Goal: Information Seeking & Learning: Learn about a topic

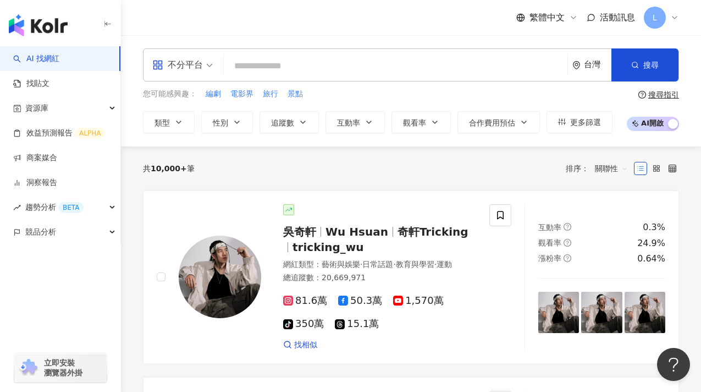
type input "**"
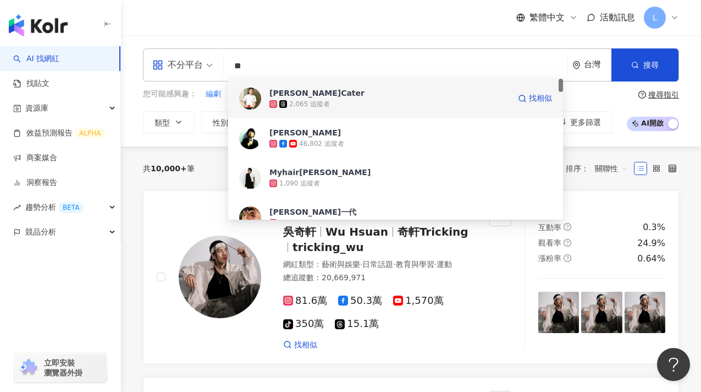
click at [361, 104] on div "2,065 追蹤者" at bounding box center [389, 103] width 240 height 11
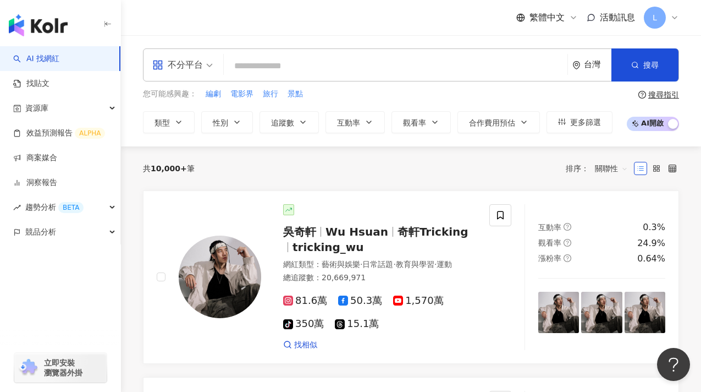
click at [340, 69] on input "search" at bounding box center [395, 66] width 335 height 21
paste input "**"
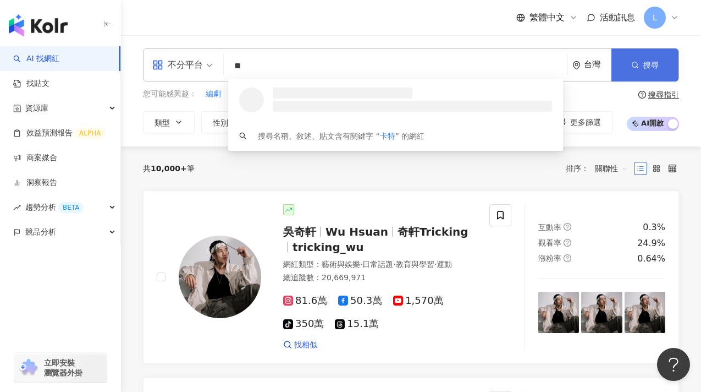
click at [634, 67] on icon "button" at bounding box center [635, 65] width 8 height 8
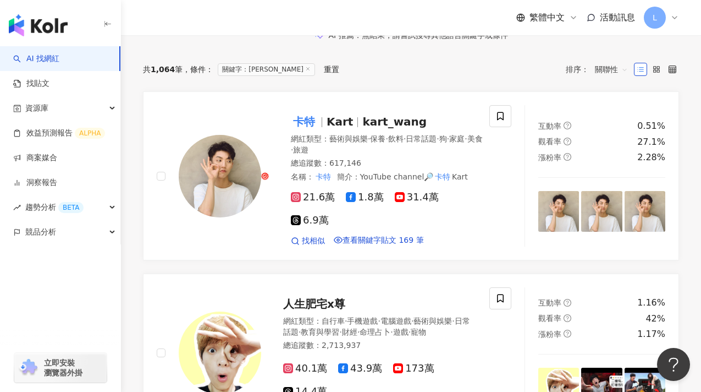
scroll to position [113, 0]
click at [362, 128] on span "kart_wang" at bounding box center [394, 120] width 64 height 13
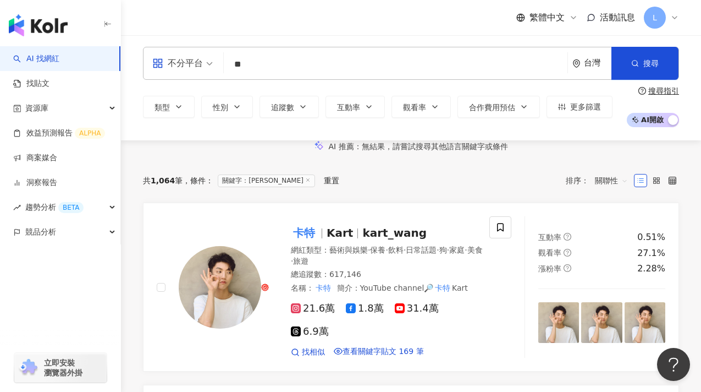
scroll to position [0, 0]
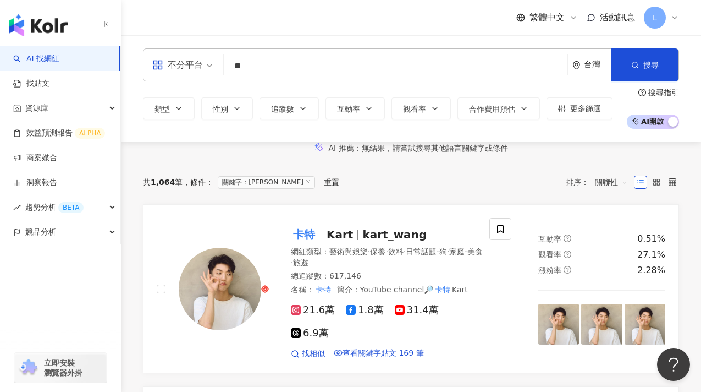
click at [369, 63] on input "**" at bounding box center [395, 66] width 335 height 21
type input "*"
paste input "****"
click at [650, 69] on button "搜尋" at bounding box center [644, 64] width 67 height 33
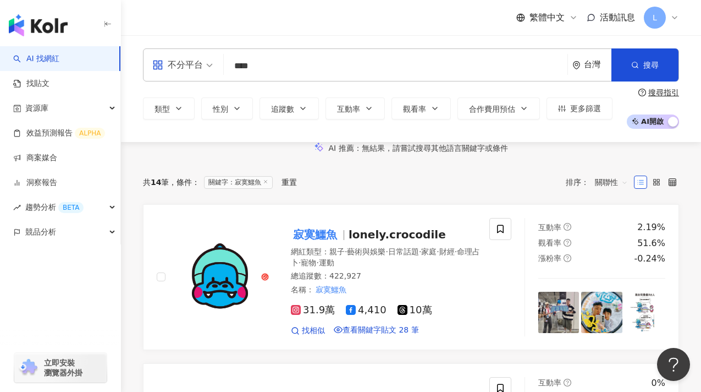
click at [442, 30] on div "繁體中文 活動訊息 L" at bounding box center [411, 17] width 536 height 35
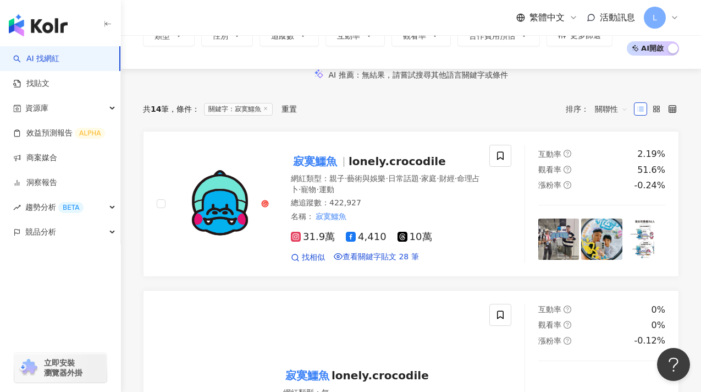
scroll to position [74, 0]
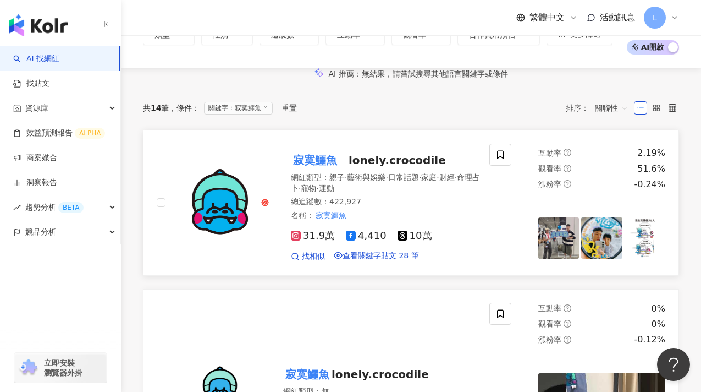
click at [316, 169] on mark "寂寞鱷魚" at bounding box center [315, 160] width 48 height 18
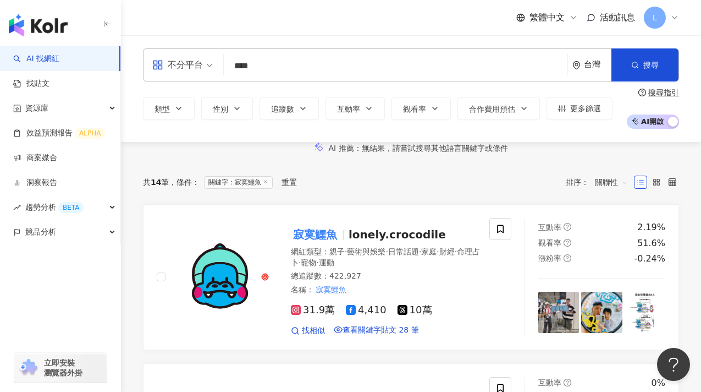
click at [365, 71] on input "****" at bounding box center [395, 66] width 335 height 21
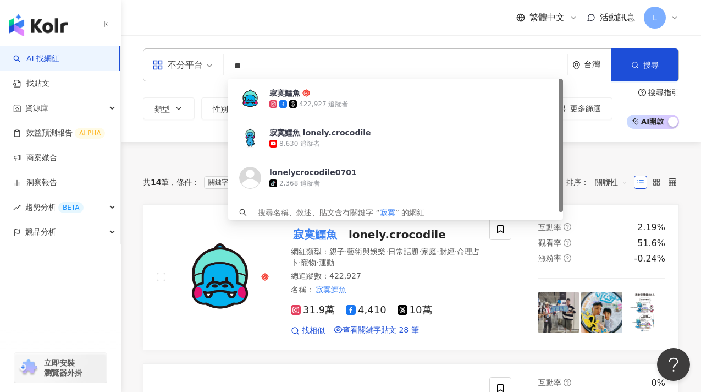
type input "*"
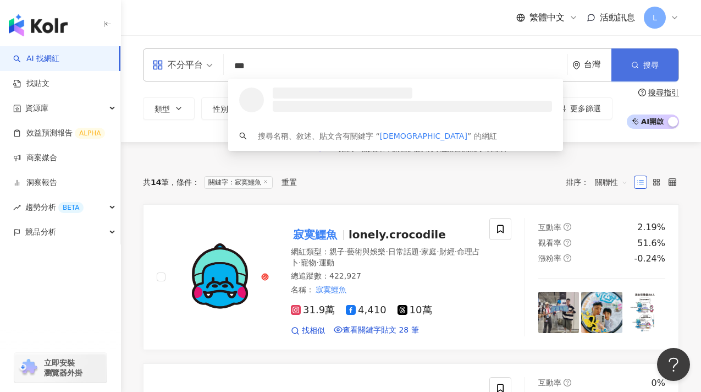
click at [633, 67] on icon "button" at bounding box center [635, 65] width 8 height 8
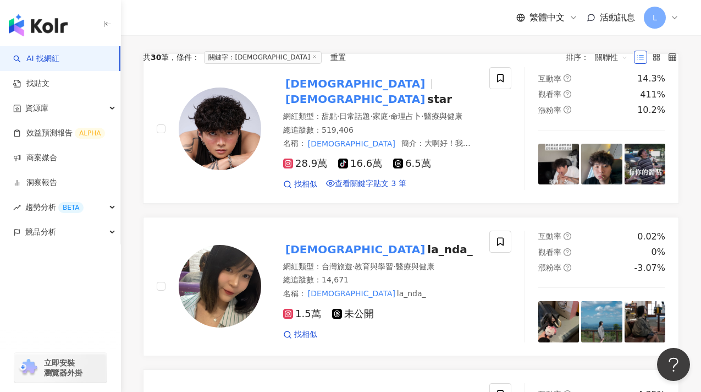
scroll to position [152, 0]
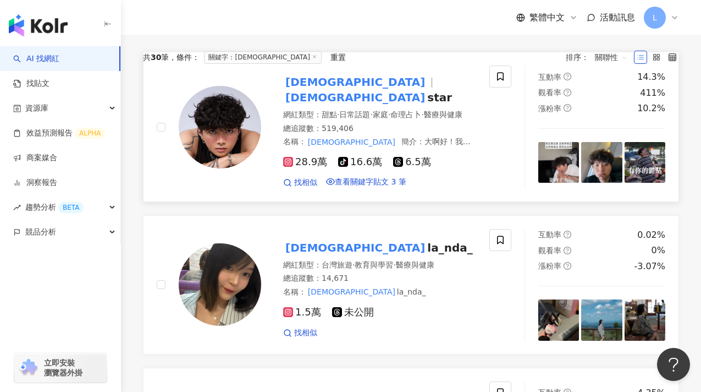
click at [320, 106] on mark "[DEMOGRAPHIC_DATA]" at bounding box center [355, 98] width 144 height 18
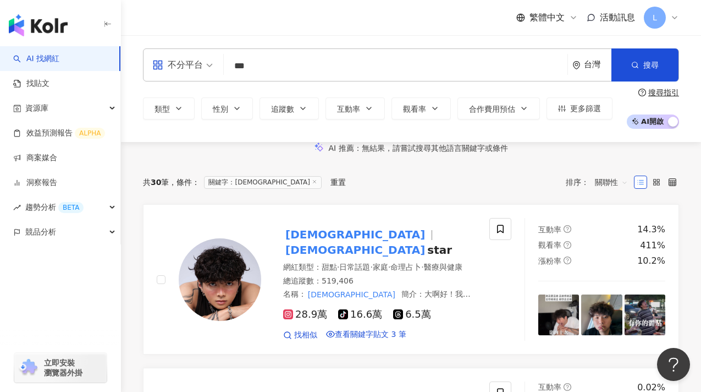
click at [364, 73] on input "***" at bounding box center [395, 66] width 335 height 21
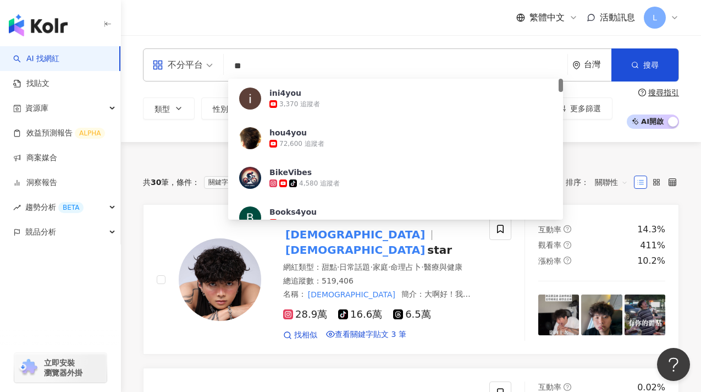
type input "*"
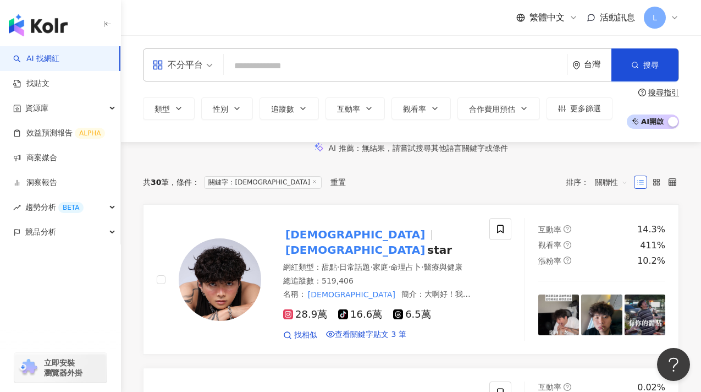
paste input "**********"
click at [649, 69] on span "搜尋" at bounding box center [650, 64] width 15 height 9
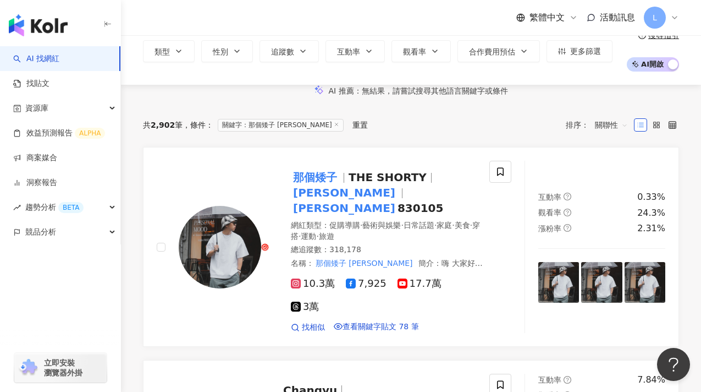
scroll to position [62, 0]
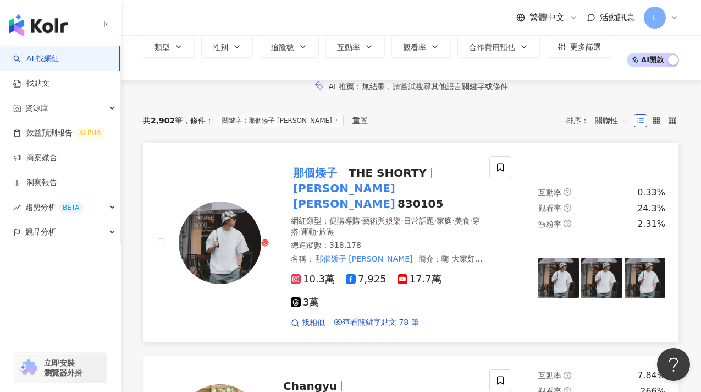
click at [381, 195] on div "那個矮子 THE SHORTY Kevin kevin 830105 網紅類型 ： 促購導購 · 藝術與娛樂 · 日常話題 · 家庭 · 美食 · 穿搭 · …" at bounding box center [376, 242] width 215 height 172
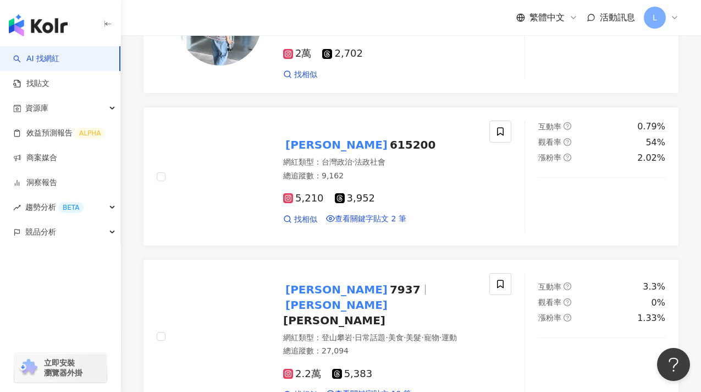
scroll to position [0, 0]
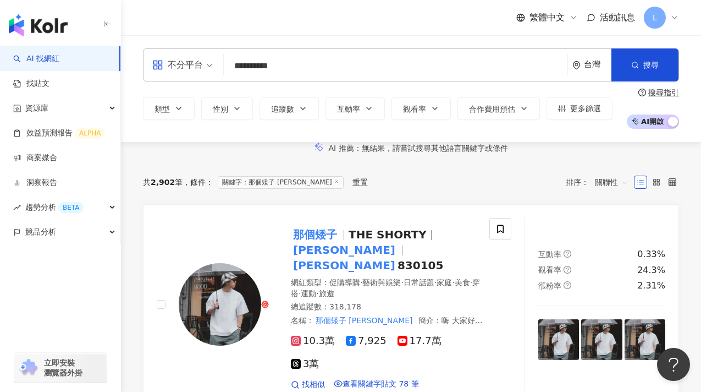
click at [399, 69] on input "**********" at bounding box center [395, 66] width 335 height 21
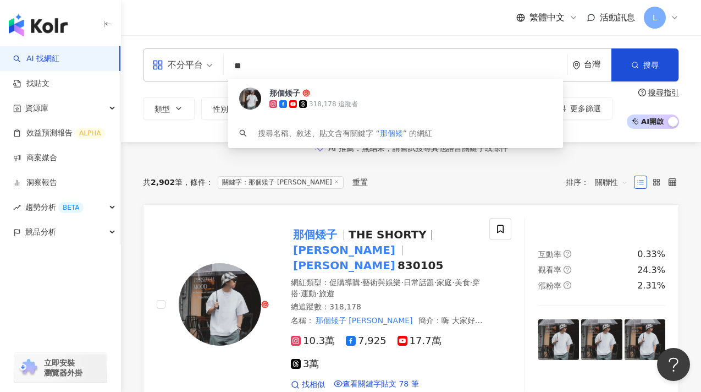
type input "*"
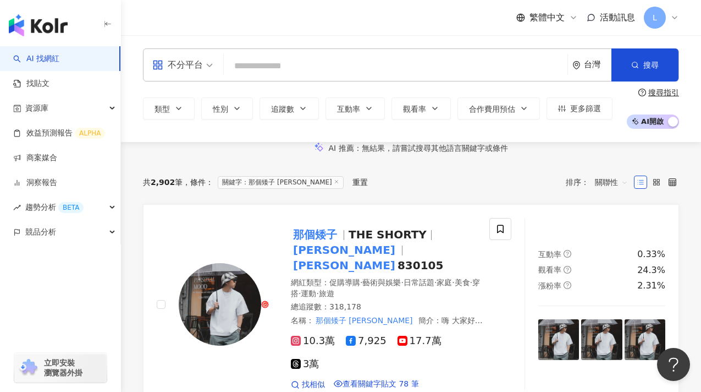
paste input "***"
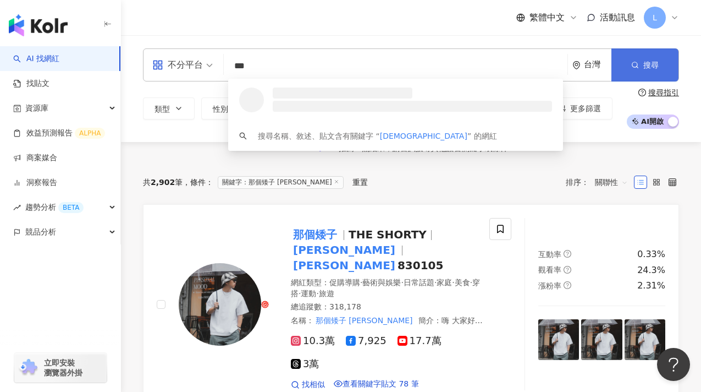
type input "***"
click at [638, 59] on button "搜尋" at bounding box center [644, 64] width 67 height 33
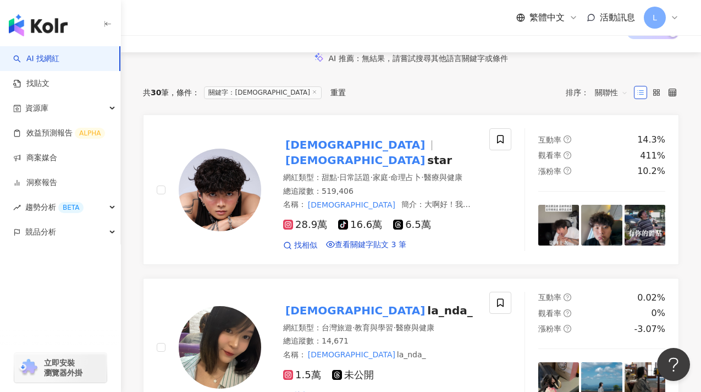
scroll to position [96, 0]
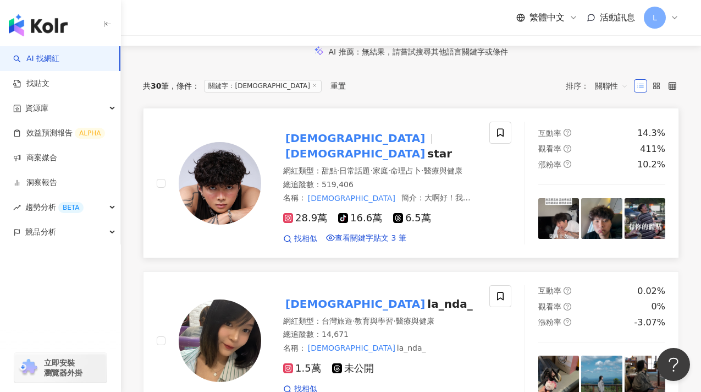
click at [326, 162] on mark "4yo" at bounding box center [355, 154] width 144 height 18
click at [225, 57] on div "AI 推薦 ： 無結果，請嘗試搜尋其他語言關鍵字或條件" at bounding box center [411, 52] width 536 height 12
click at [560, 230] on img at bounding box center [558, 218] width 41 height 41
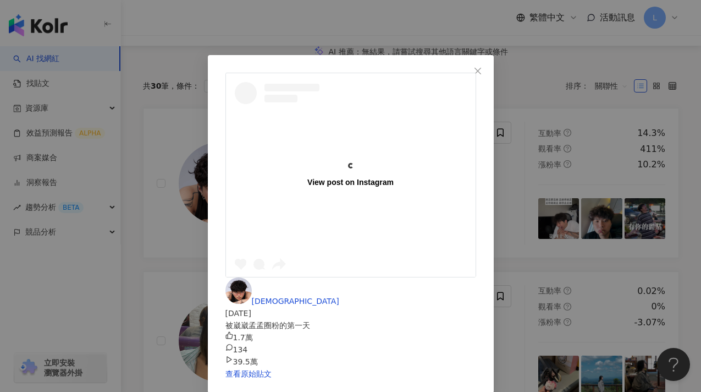
click at [234, 158] on div "View post on Instagram" at bounding box center [351, 174] width 250 height 33
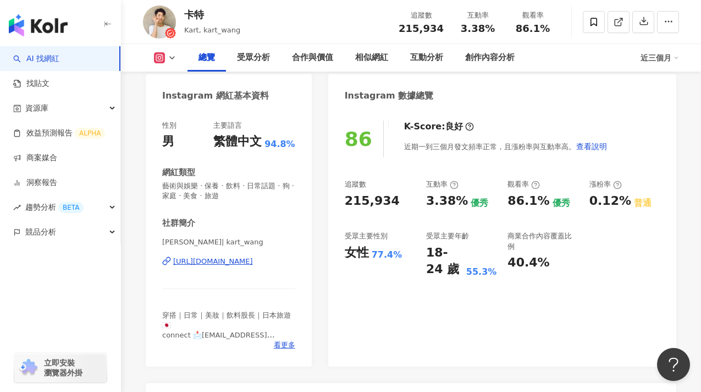
scroll to position [56, 0]
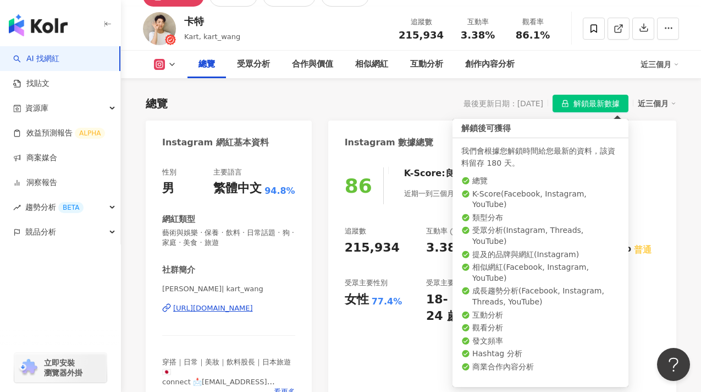
click at [587, 96] on span "解鎖最新數據" at bounding box center [597, 104] width 46 height 18
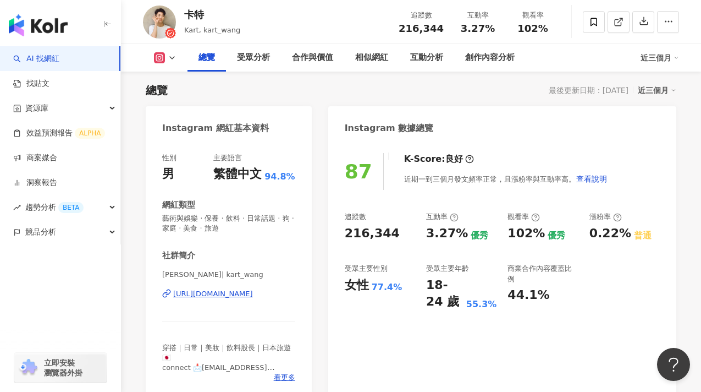
scroll to position [0, 0]
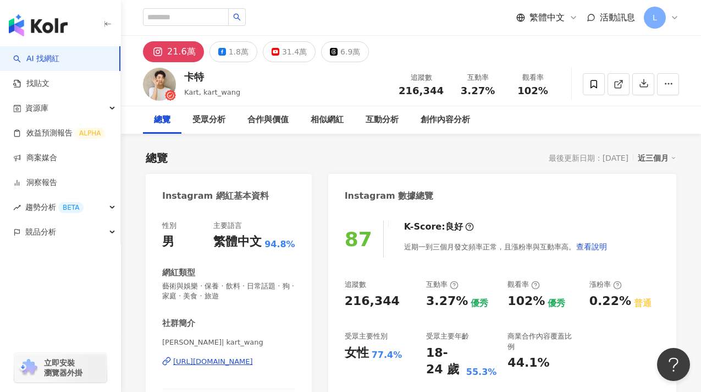
click at [178, 48] on div "21.6萬" at bounding box center [181, 51] width 29 height 15
click at [615, 83] on icon at bounding box center [619, 84] width 10 height 10
drag, startPoint x: 448, startPoint y: 89, endPoint x: 394, endPoint y: 89, distance: 53.9
click at [394, 89] on div "卡特 Kart, kart_wang 追蹤數 216,344 互動率 3.27% 觀看率 102%" at bounding box center [411, 83] width 580 height 43
copy span "216,344"
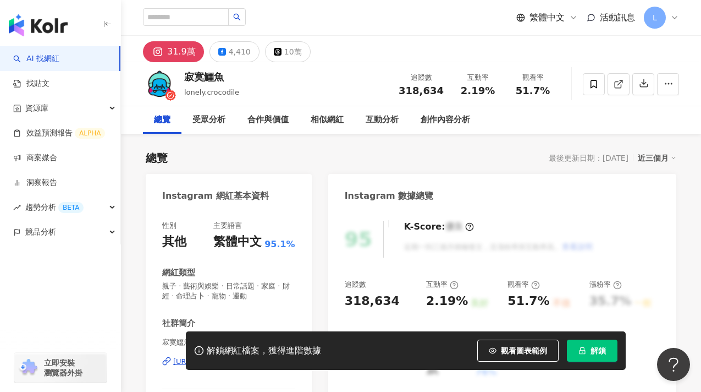
click at [587, 351] on button "解鎖" at bounding box center [592, 350] width 51 height 22
click at [368, 152] on div "總覽 最後更新日期：2025/8/20 近三個月" at bounding box center [411, 157] width 531 height 15
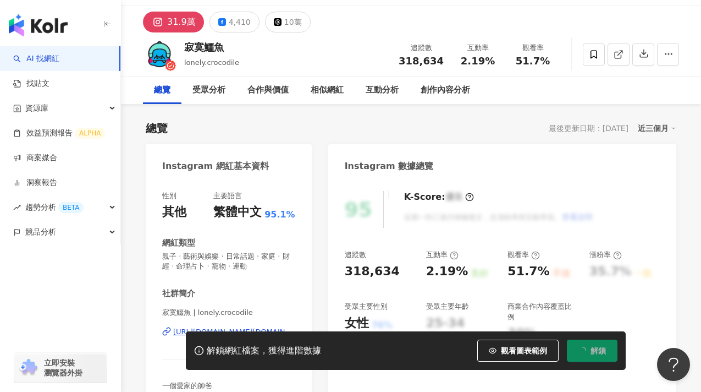
scroll to position [35, 0]
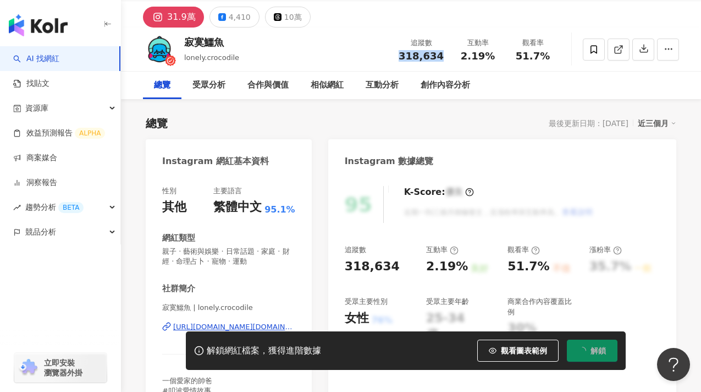
drag, startPoint x: 406, startPoint y: 54, endPoint x: 448, endPoint y: 54, distance: 41.8
click at [448, 54] on div "追蹤數 318,634" at bounding box center [421, 49] width 58 height 24
copy span "318,634"
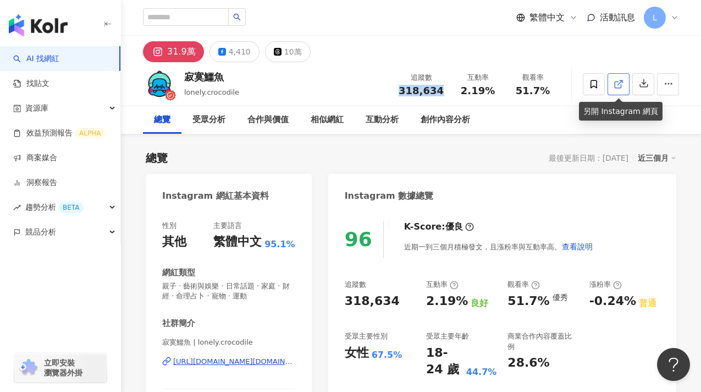
click at [620, 87] on icon at bounding box center [619, 84] width 10 height 10
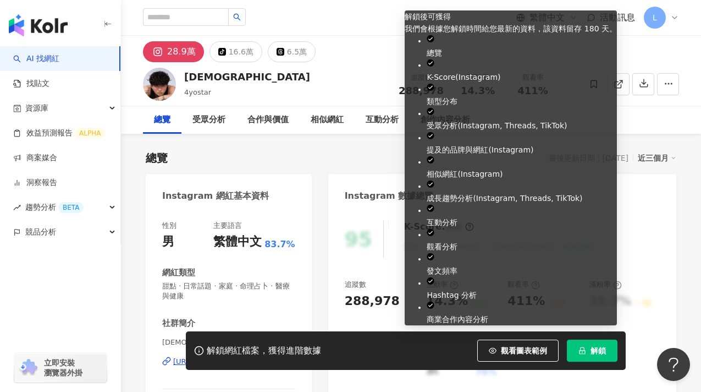
click at [592, 346] on span "解鎖" at bounding box center [598, 350] width 15 height 9
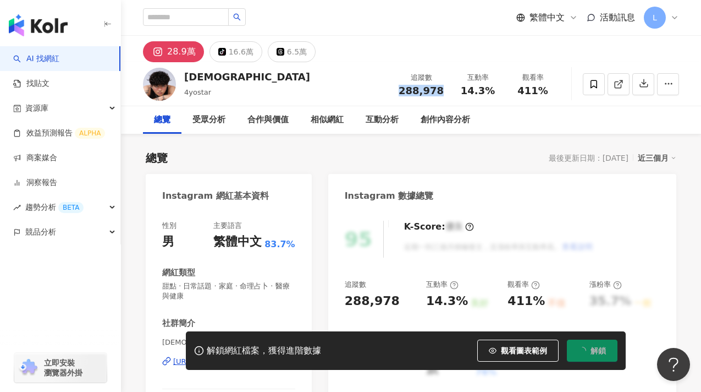
drag, startPoint x: 404, startPoint y: 88, endPoint x: 442, endPoint y: 89, distance: 37.9
click at [442, 89] on div "288,978" at bounding box center [421, 90] width 45 height 11
copy span "288,978"
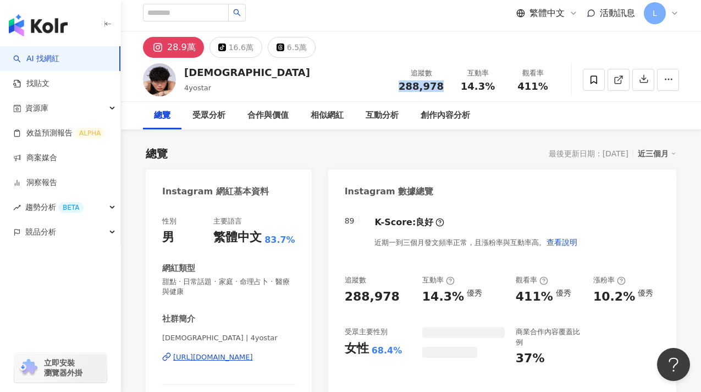
scroll to position [36, 0]
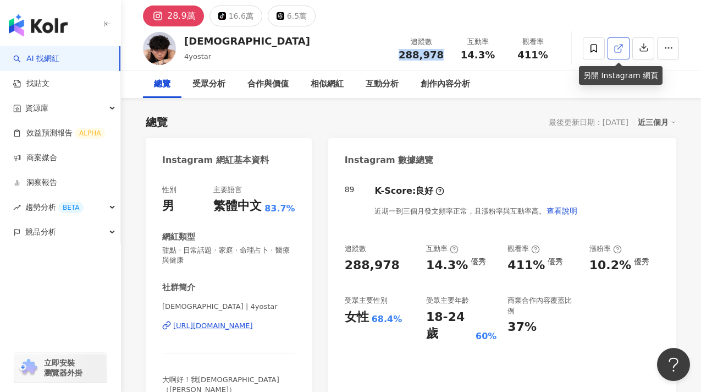
click at [614, 48] on icon at bounding box center [619, 48] width 10 height 10
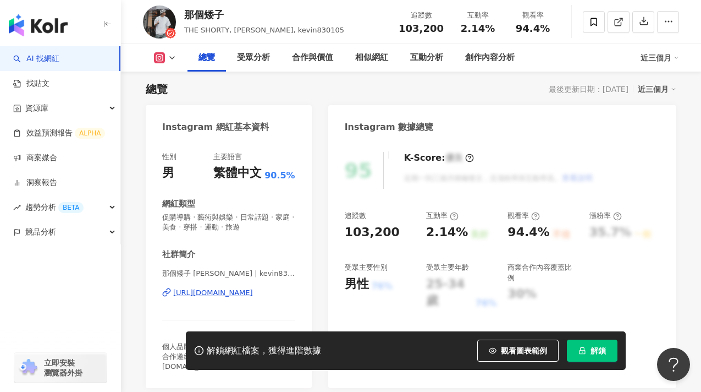
click at [585, 351] on icon "lock" at bounding box center [582, 350] width 6 height 7
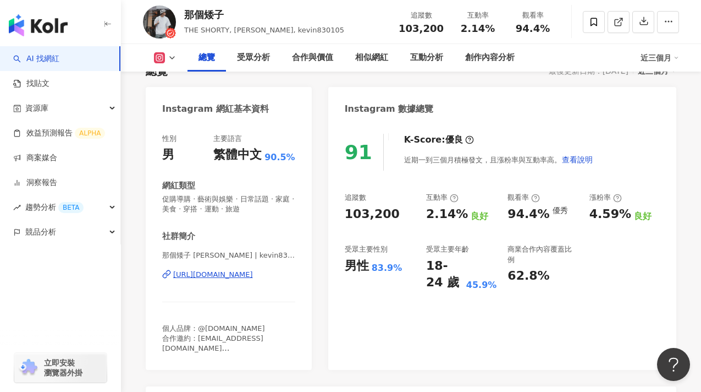
scroll to position [87, 0]
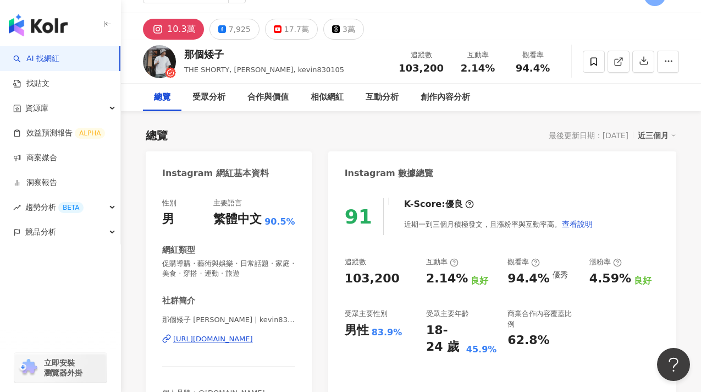
scroll to position [0, 0]
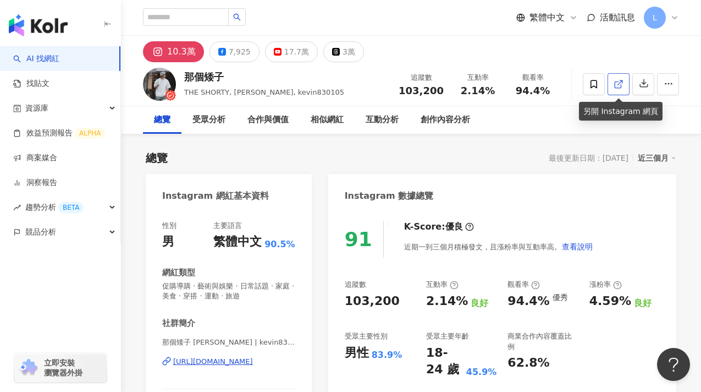
click at [619, 81] on icon at bounding box center [619, 84] width 10 height 10
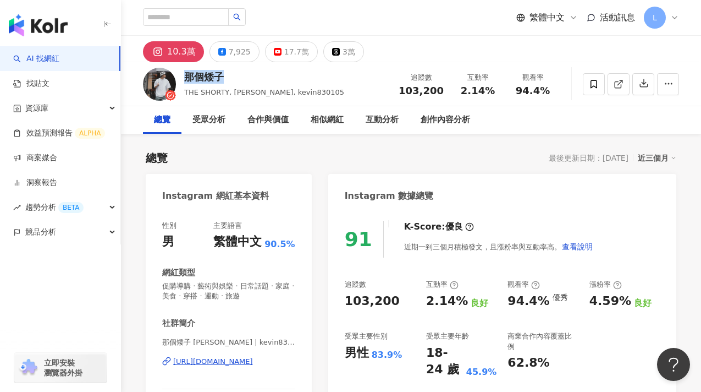
drag, startPoint x: 227, startPoint y: 79, endPoint x: 184, endPoint y: 78, distance: 43.5
click at [184, 78] on div "那個矮子 THE SHORTY, Kevin, kevin830105 追蹤數 103,200 互動率 2.14% 觀看率 94.4%" at bounding box center [411, 83] width 580 height 43
copy div "那個矮子"
click at [619, 83] on line at bounding box center [620, 82] width 4 height 4
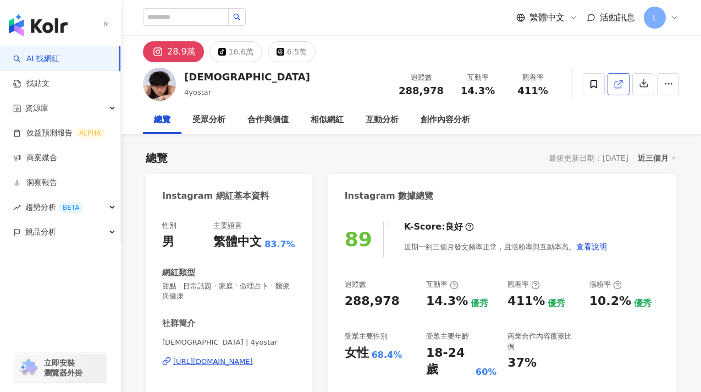
click at [622, 83] on icon at bounding box center [619, 84] width 10 height 10
click at [536, 51] on div "28.9萬 tiktok-icon 16.6萬 6.5萬" at bounding box center [411, 49] width 580 height 26
click at [620, 81] on icon at bounding box center [619, 84] width 10 height 10
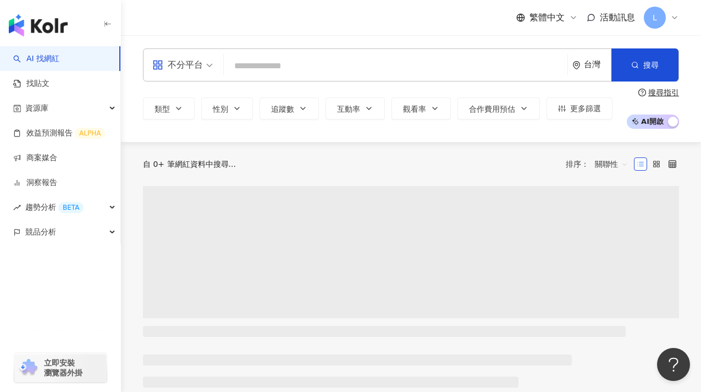
click at [339, 63] on input "search" at bounding box center [395, 66] width 335 height 21
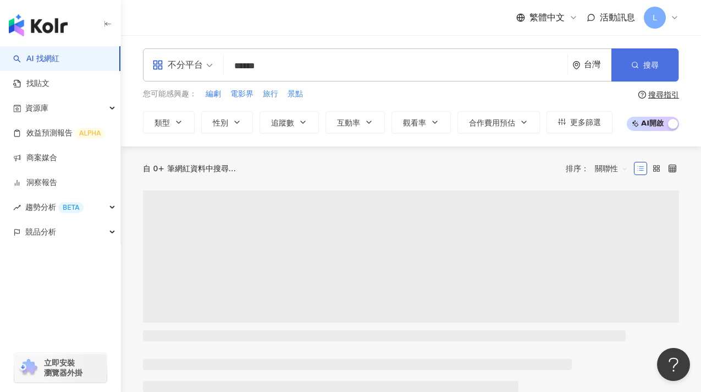
click at [645, 63] on span "搜尋" at bounding box center [650, 64] width 15 height 9
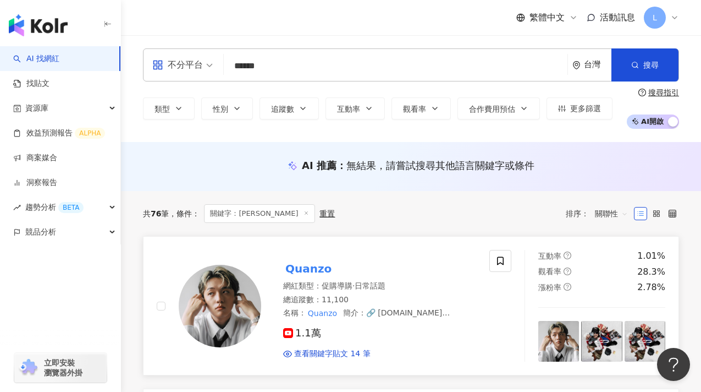
click at [319, 265] on mark "Quanzo" at bounding box center [308, 269] width 51 height 18
click at [410, 7] on div "繁體中文 活動訊息 L" at bounding box center [411, 17] width 536 height 35
click at [430, 60] on input "******" at bounding box center [395, 66] width 335 height 21
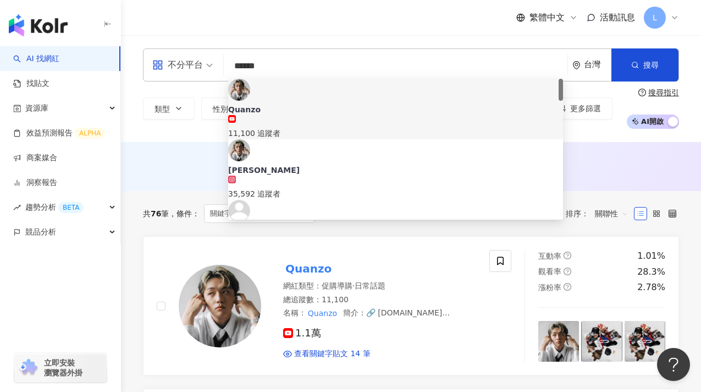
click at [414, 69] on input "******" at bounding box center [395, 66] width 335 height 21
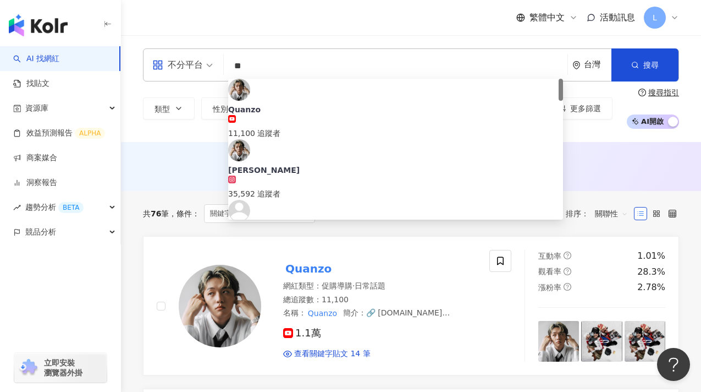
type input "*"
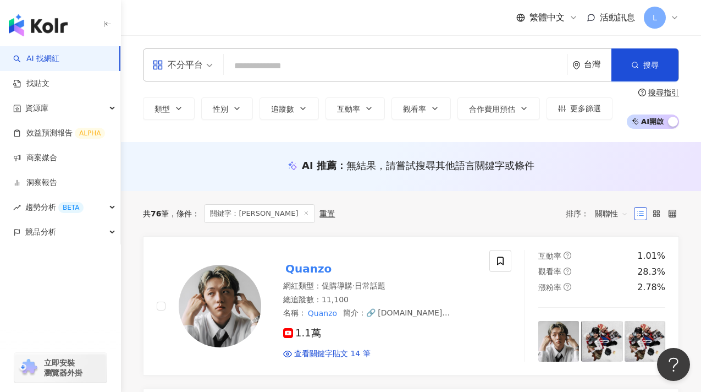
paste input "***"
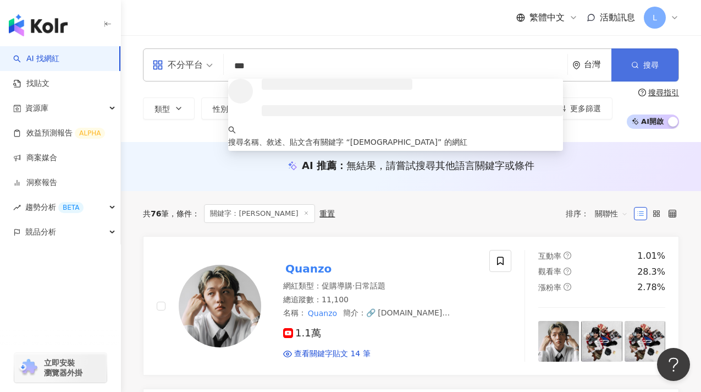
click at [635, 55] on button "搜尋" at bounding box center [644, 64] width 67 height 33
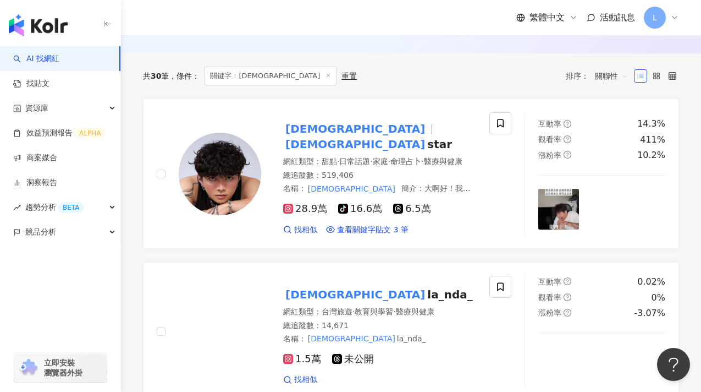
scroll to position [159, 0]
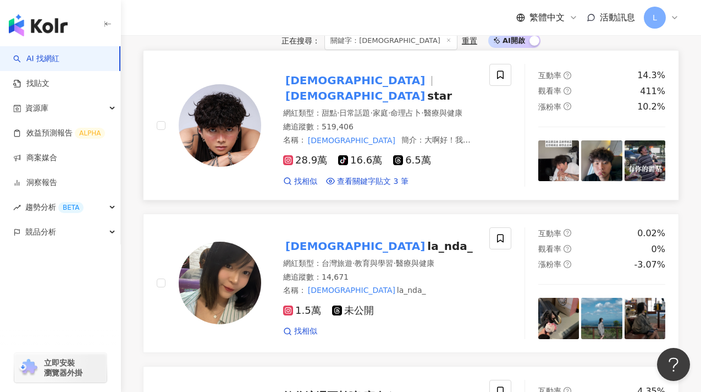
click at [325, 115] on div "4yo 4yo star 網紅類型 ： 甜點 · 日常話題 · 家庭 · 命理占卜 · 醫療與健康 總追蹤數 ： 519,406 名稱 ： 4yo 簡介 ： …" at bounding box center [368, 125] width 215 height 123
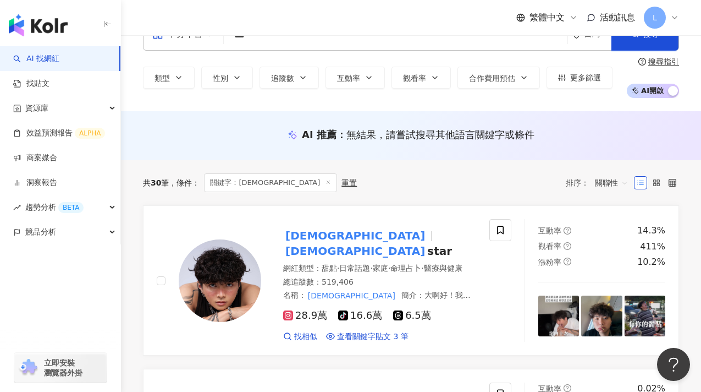
scroll to position [0, 0]
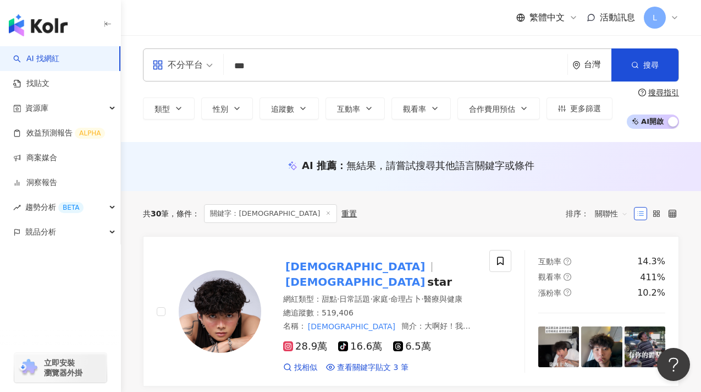
click at [462, 71] on input "***" at bounding box center [395, 66] width 335 height 21
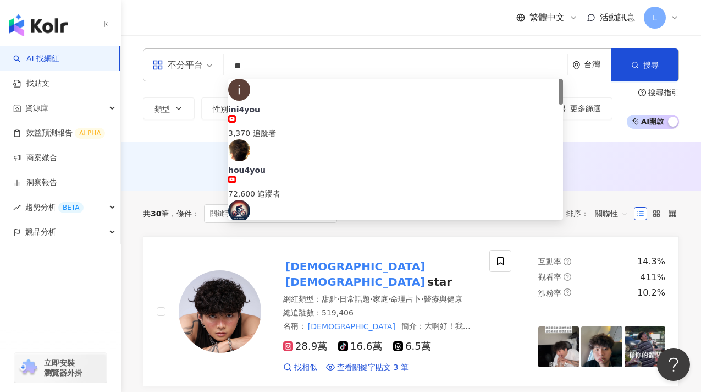
type input "*"
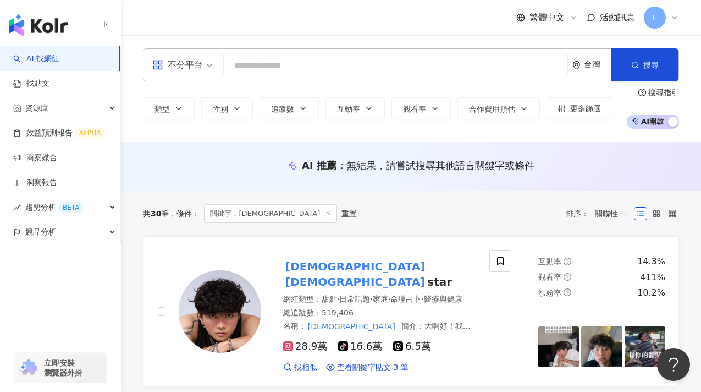
paste input "****"
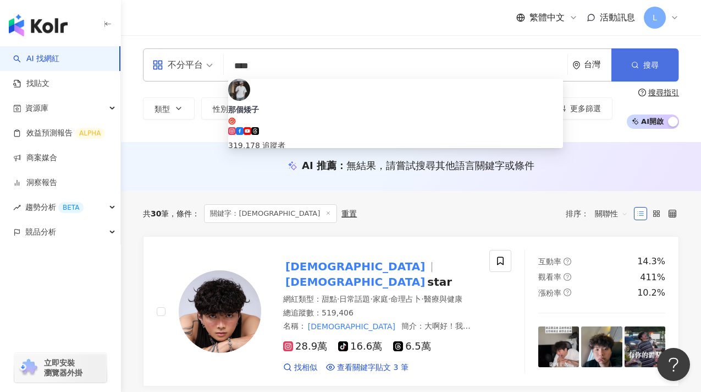
click at [641, 53] on button "搜尋" at bounding box center [644, 64] width 67 height 33
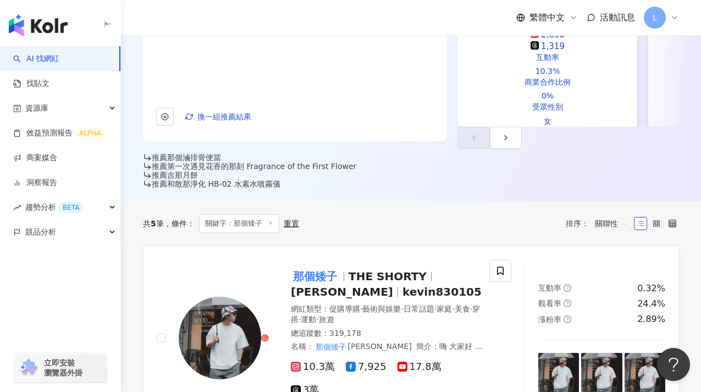
scroll to position [269, 0]
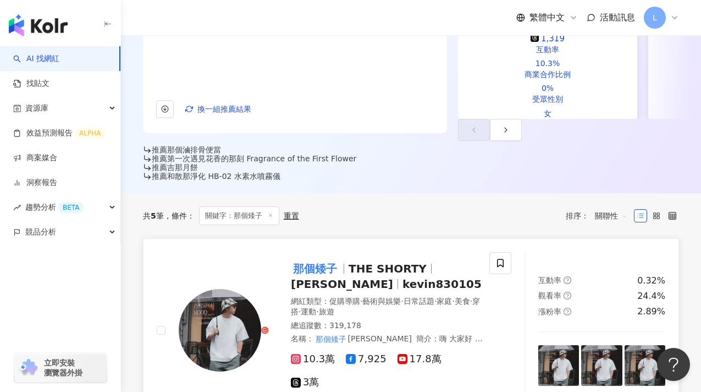
click at [335, 261] on div "那個矮子 THE SHORTY Kevin kevin830105" at bounding box center [387, 276] width 193 height 31
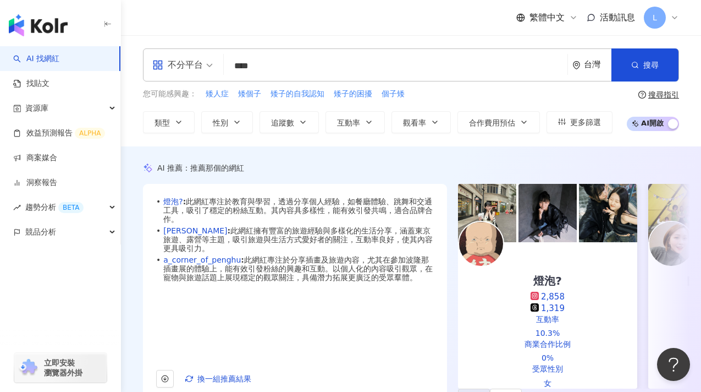
click at [362, 63] on input "****" at bounding box center [395, 66] width 335 height 21
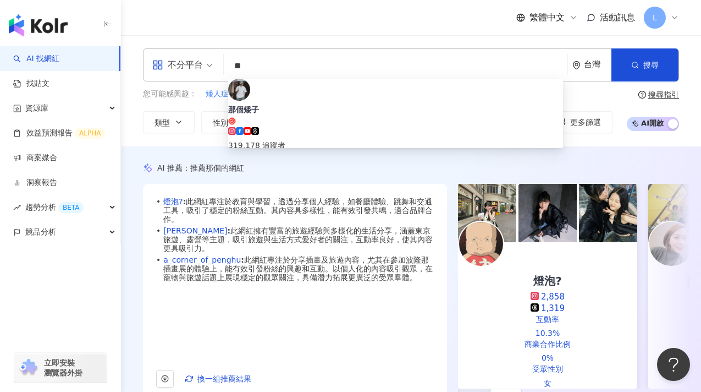
type input "*"
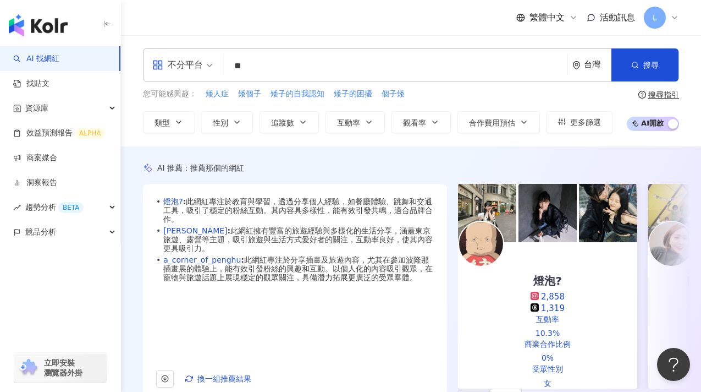
type input "*"
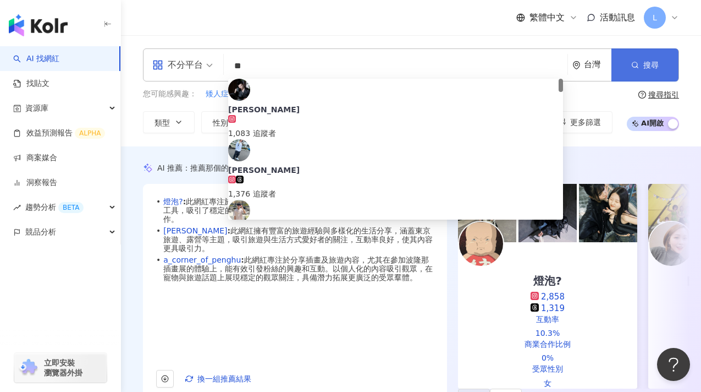
type input "**"
click at [644, 57] on button "搜尋" at bounding box center [644, 64] width 67 height 33
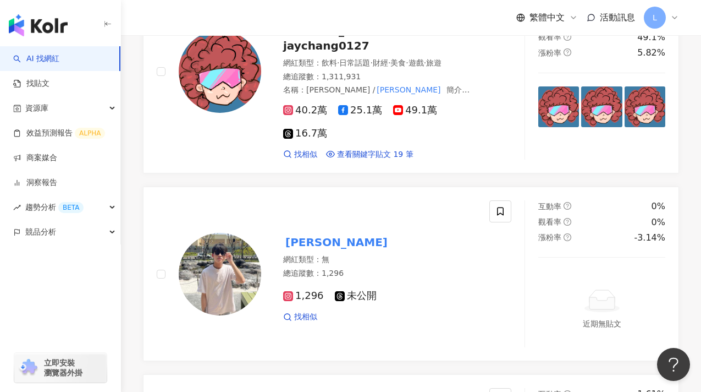
scroll to position [954, 0]
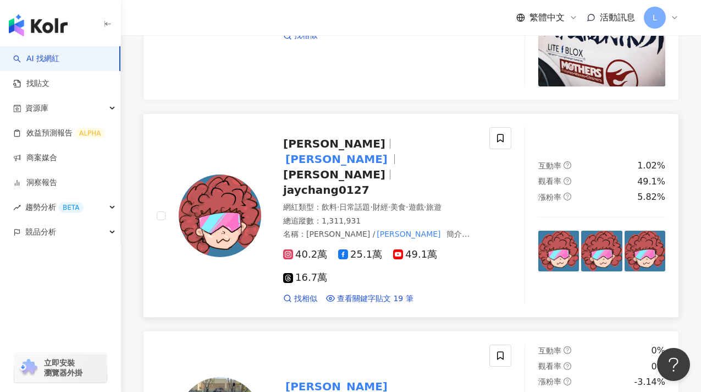
click at [390, 148] on div at bounding box center [390, 144] width 1 height 10
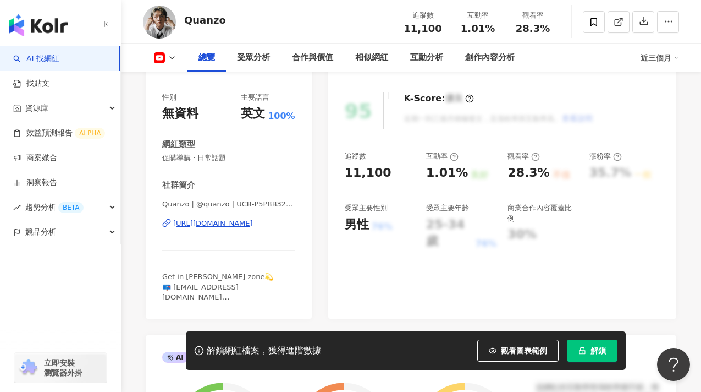
scroll to position [162, 0]
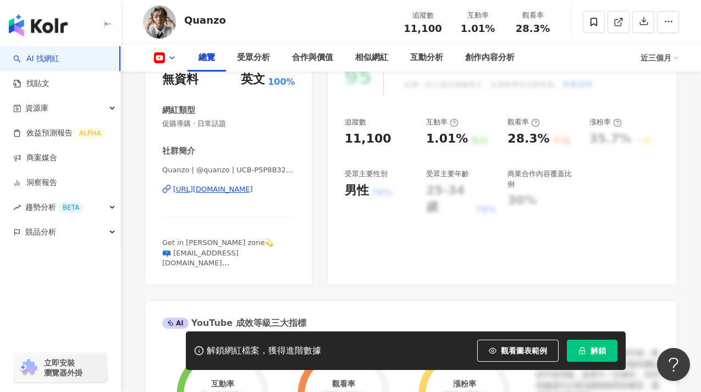
click at [596, 348] on span "解鎖" at bounding box center [598, 350] width 15 height 9
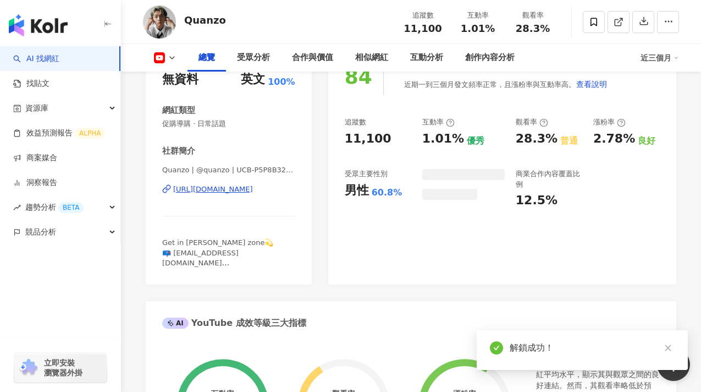
scroll to position [170, 0]
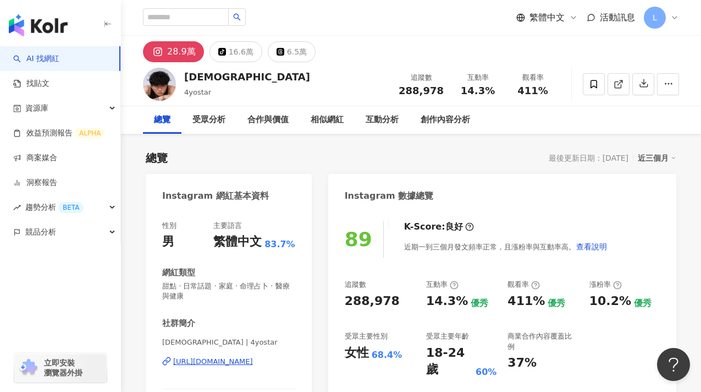
click at [350, 56] on div "28.9萬 tiktok-icon 16.6萬 6.5萬" at bounding box center [411, 49] width 580 height 26
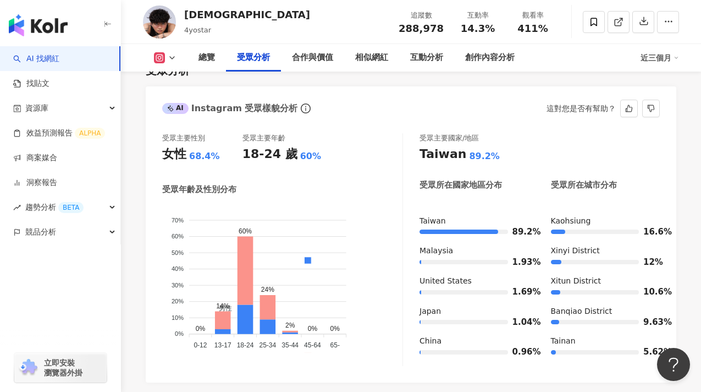
scroll to position [1019, 0]
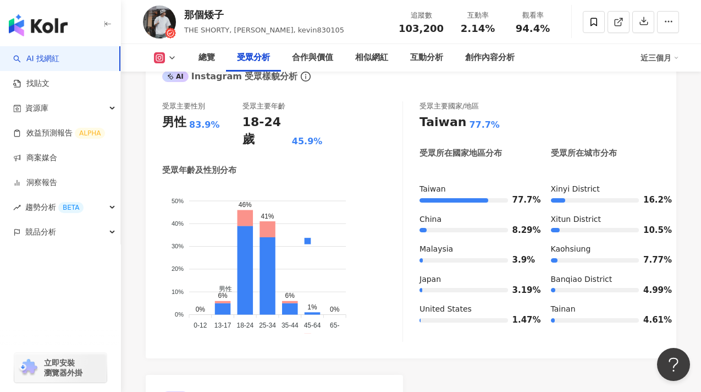
scroll to position [1052, 0]
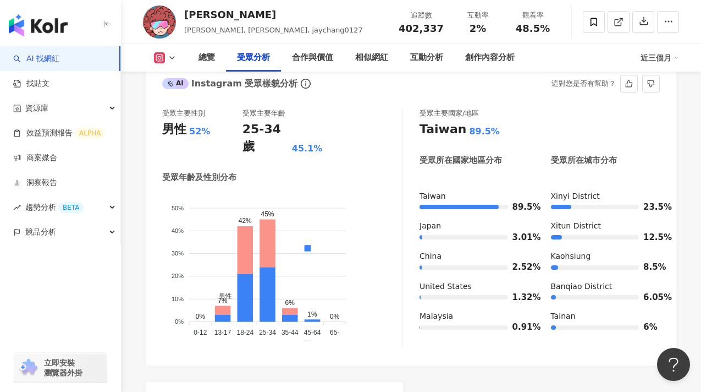
scroll to position [1005, 0]
